Goal: Find specific page/section: Find specific page/section

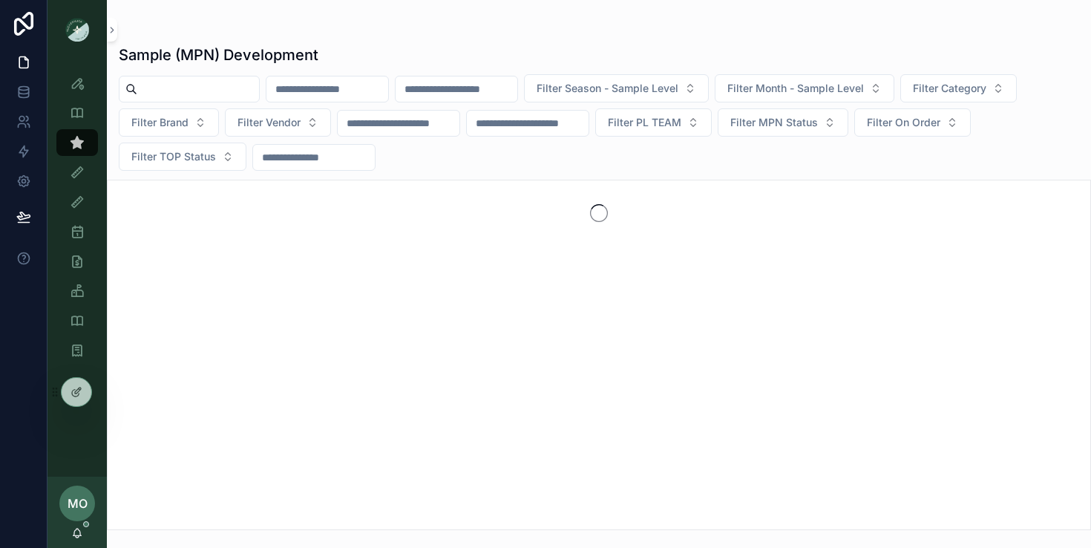
click at [157, 88] on input "scrollable content" at bounding box center [198, 89] width 122 height 21
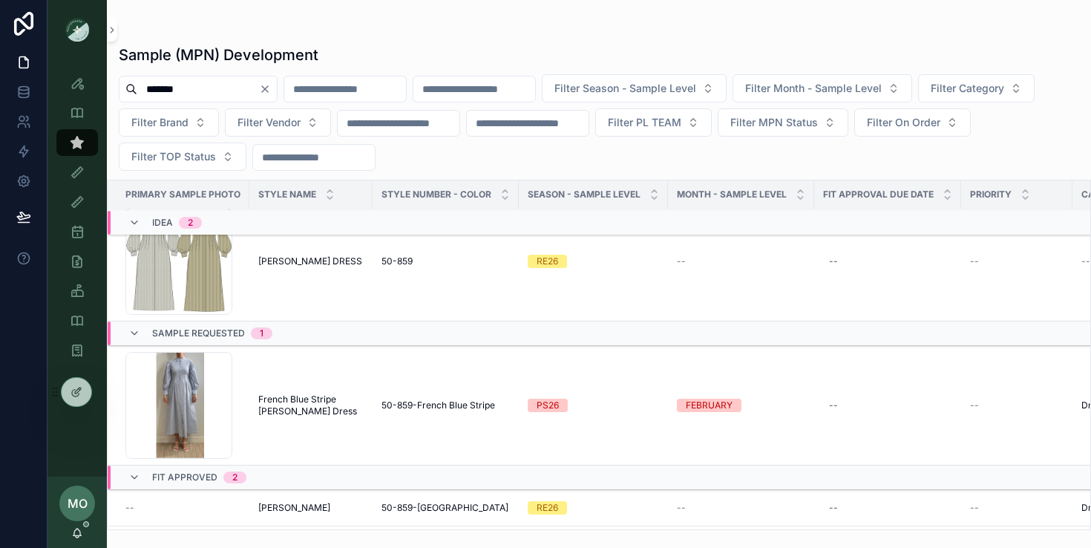
scroll to position [161, 0]
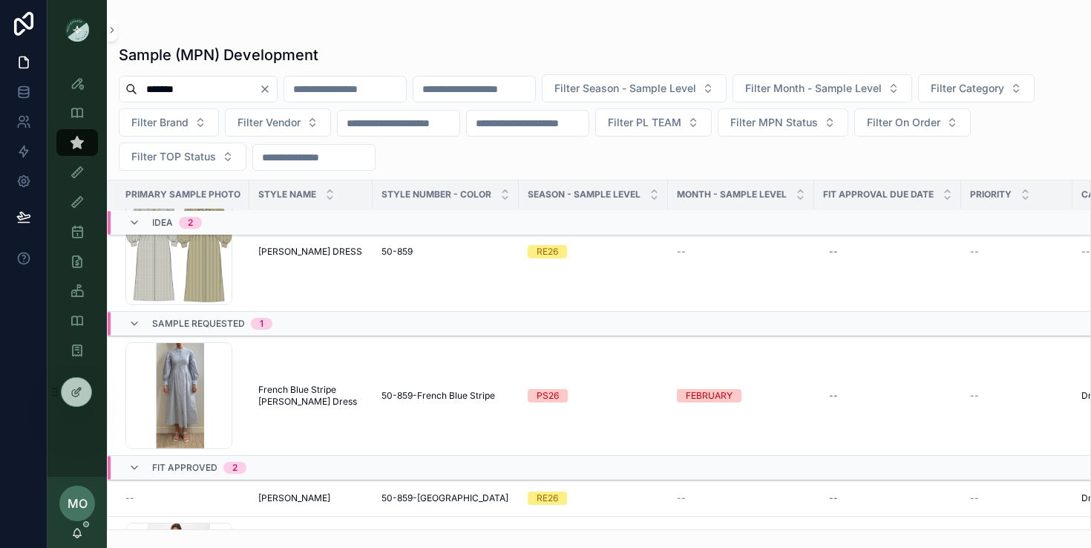
type input "*******"
click at [292, 399] on span "French Blue Stripe [PERSON_NAME] Dress" at bounding box center [310, 396] width 105 height 24
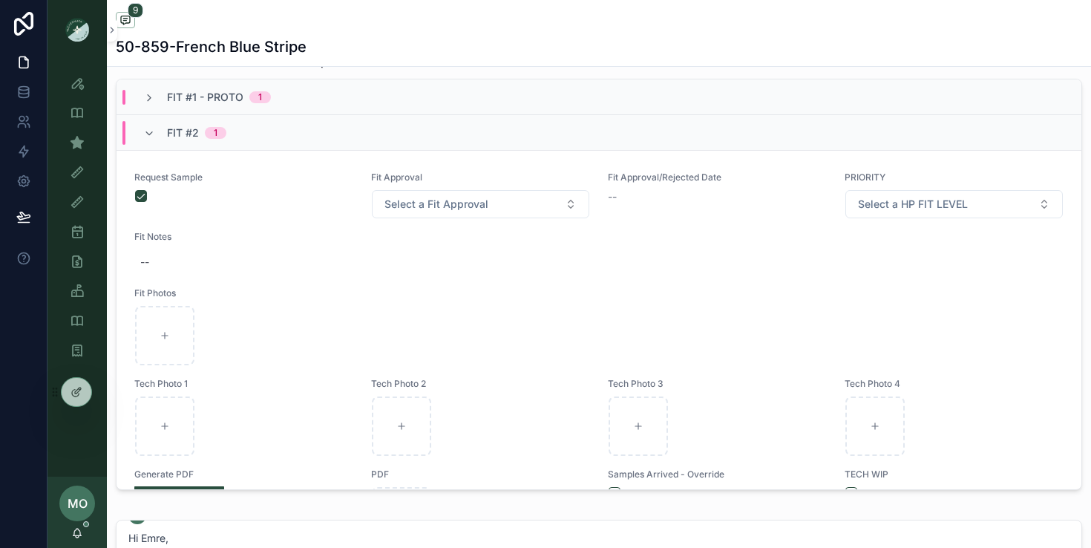
scroll to position [587, 0]
click at [175, 96] on span "Fit #1 - Proto" at bounding box center [205, 93] width 76 height 15
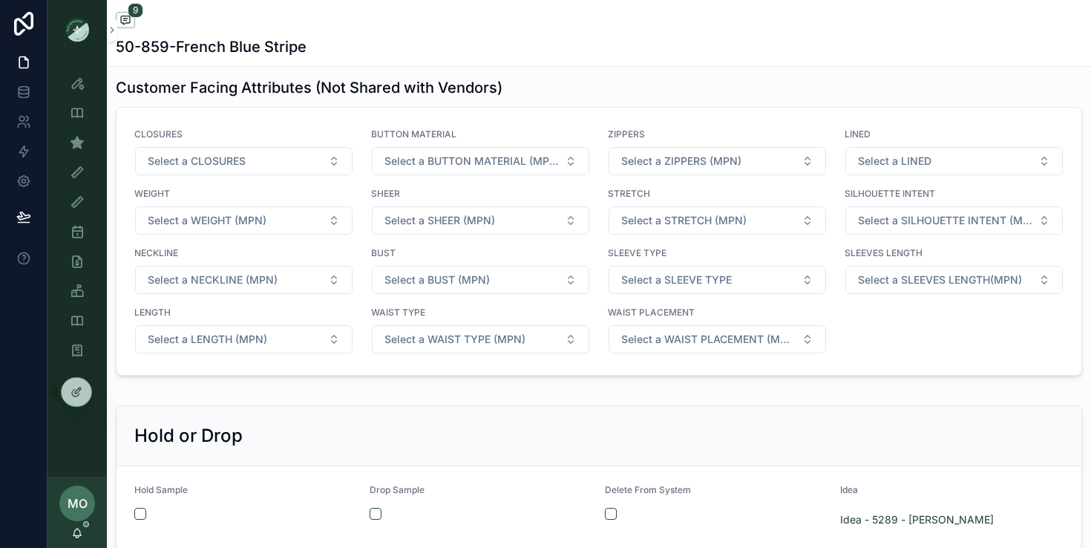
scroll to position [2549, 0]
